Goal: Contribute content: Add original content to the website for others to see

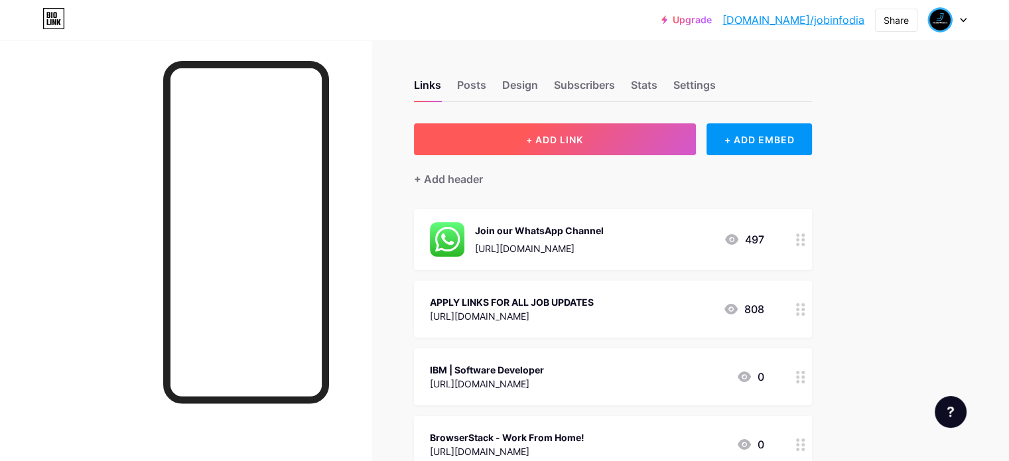
click at [583, 140] on span "+ ADD LINK" at bounding box center [554, 139] width 57 height 11
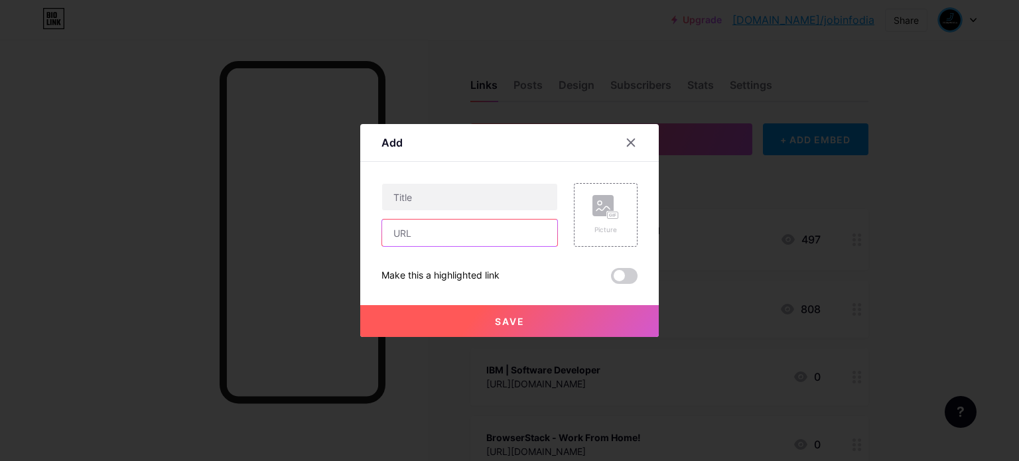
click at [453, 230] on input "text" at bounding box center [469, 233] width 175 height 27
paste input "[URL][DOMAIN_NAME]"
type input "[URL][DOMAIN_NAME]"
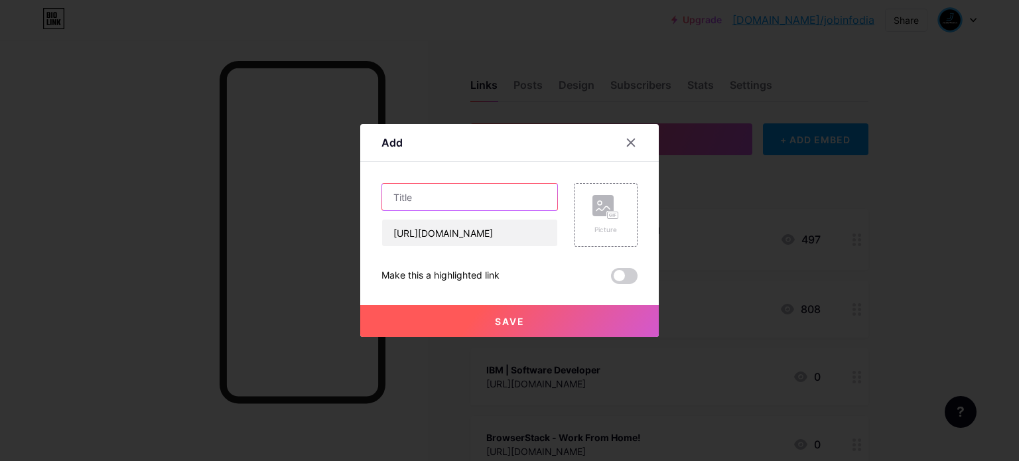
click at [481, 196] on input "text" at bounding box center [469, 197] width 175 height 27
paste input "𝐏𝐚𝐲 𝐀𝐟𝐭𝐞𝐫 𝐏𝐥𝐚𝐜𝐞𝐦𝐞𝐧𝐭 𝐓𝐫𝐚𝐢𝐧𝐢𝐧𝐠 𝐏𝐫𝐨𝐠𝐫𝐚𝐦 , 𝐑𝐞𝐠𝐢𝐬𝐭𝐞𝐫 𝐍𝐨𝐰"
type input "𝐏𝐚𝐲 𝐀𝐟𝐭𝐞𝐫 𝐏𝐥𝐚𝐜𝐞𝐦𝐞𝐧𝐭 𝐓𝐫𝐚𝐢𝐧𝐢𝐧𝐠 𝐏𝐫𝐨𝐠𝐫𝐚𝐦 , 𝐑𝐞𝐠𝐢𝐬𝐭𝐞𝐫 𝐍𝐨𝐰"
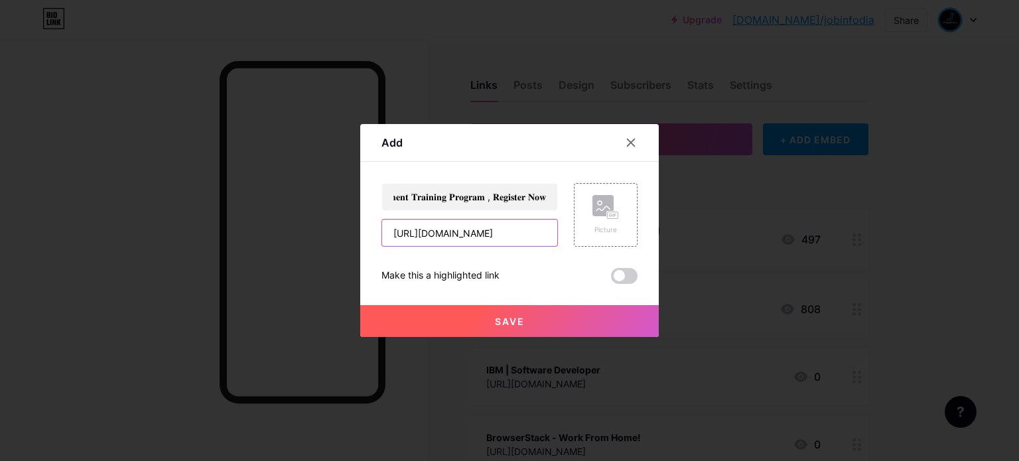
scroll to position [0, 0]
click at [398, 232] on input "[URL][DOMAIN_NAME]" at bounding box center [469, 233] width 175 height 27
type input "[URL][DOMAIN_NAME]"
click at [496, 321] on span "Save" at bounding box center [510, 321] width 30 height 11
